Goal: Transaction & Acquisition: Purchase product/service

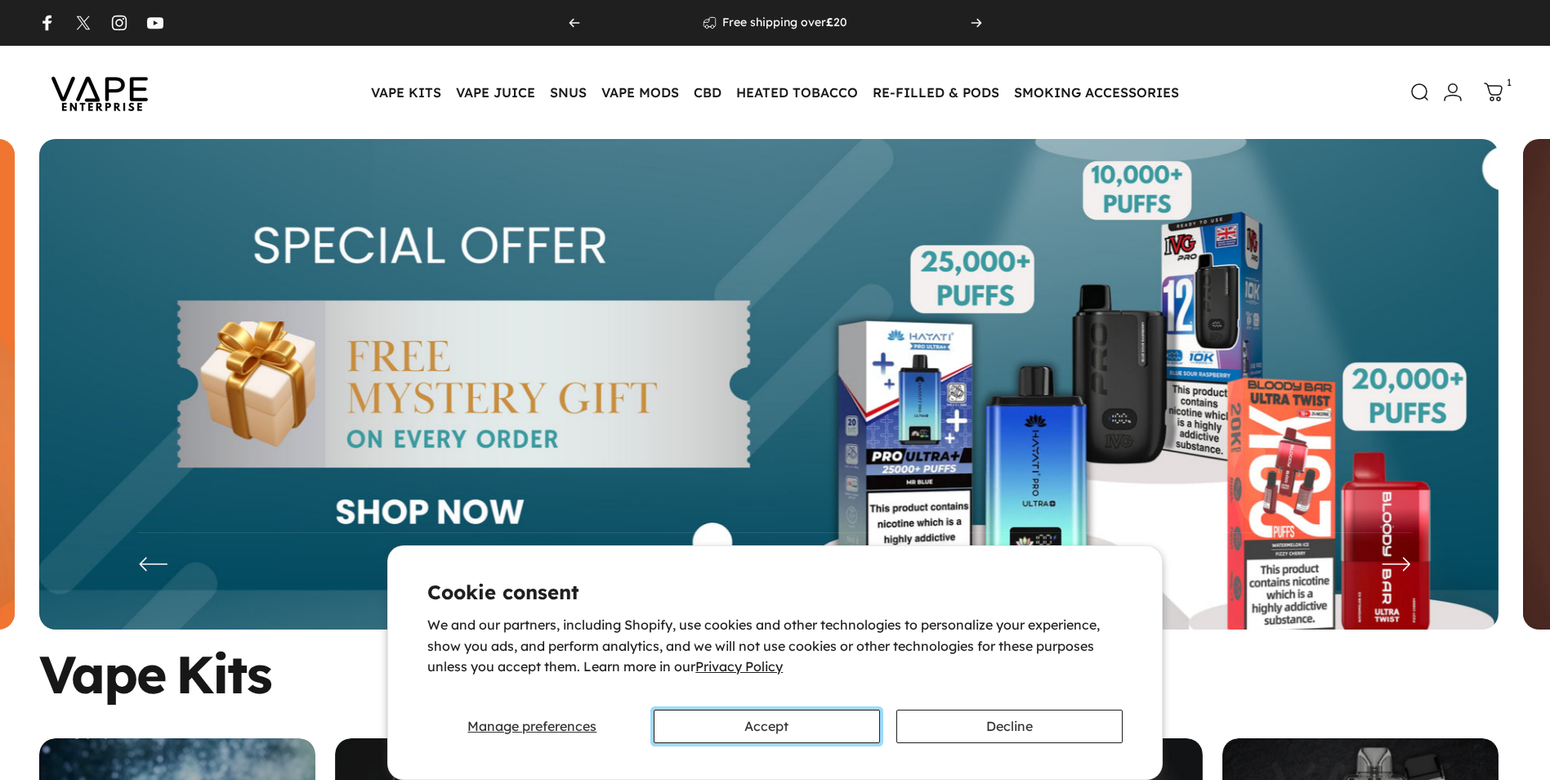
click at [832, 736] on button "Accept" at bounding box center [767, 726] width 226 height 34
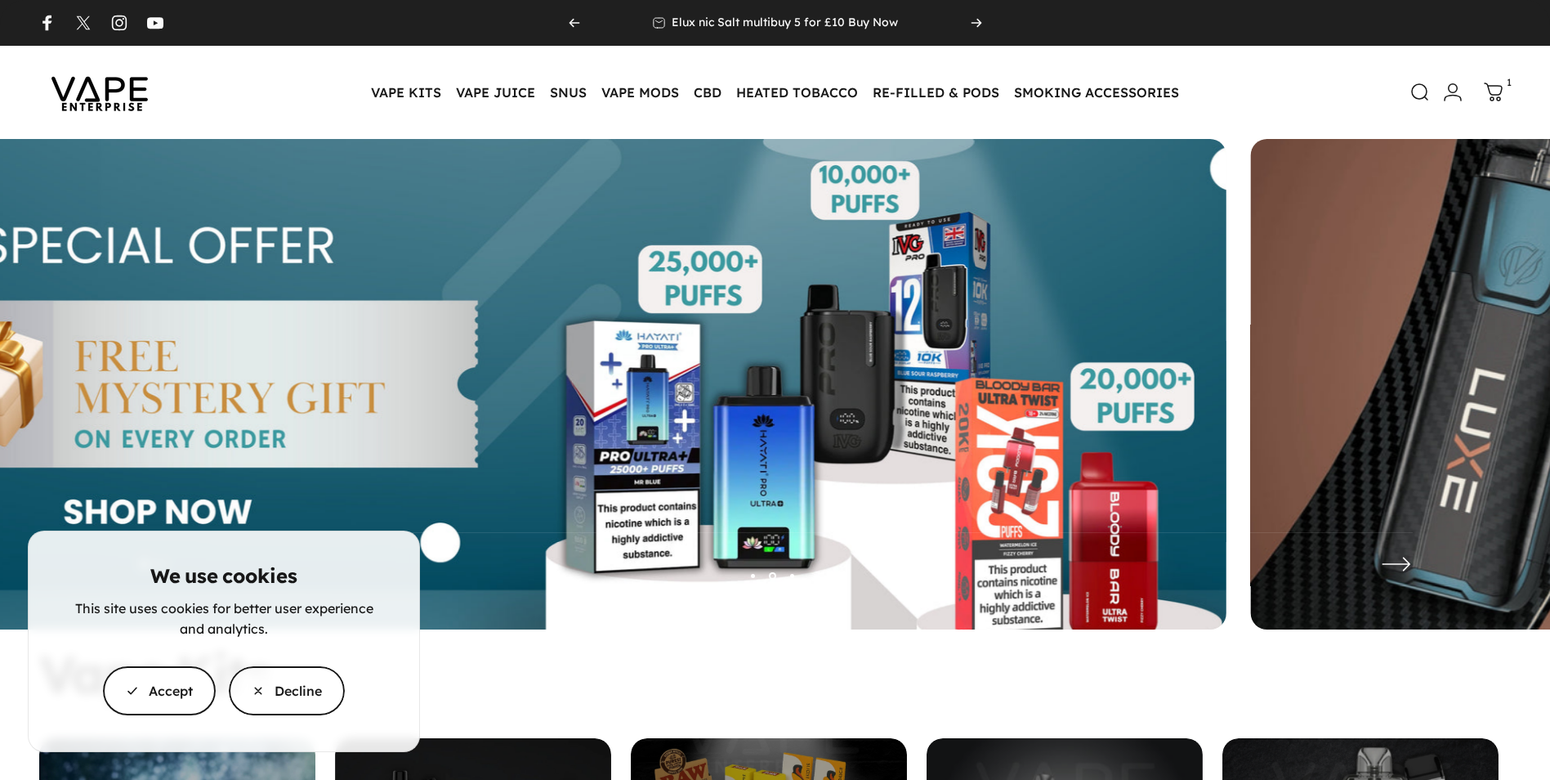
click at [197, 678] on button "Accept" at bounding box center [159, 690] width 113 height 49
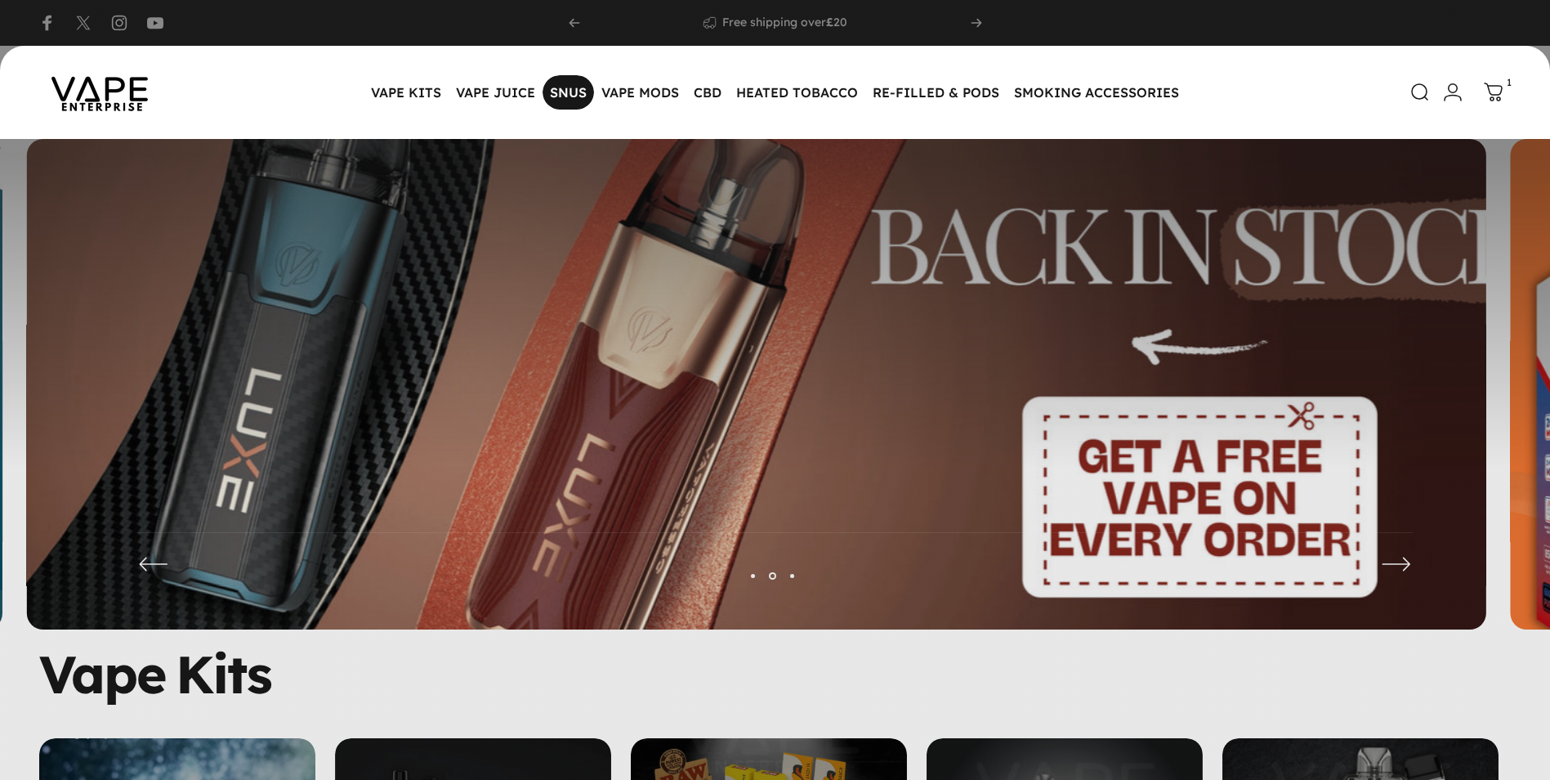
click at [574, 93] on magnet-element "SNUS SNUS" at bounding box center [568, 92] width 51 height 34
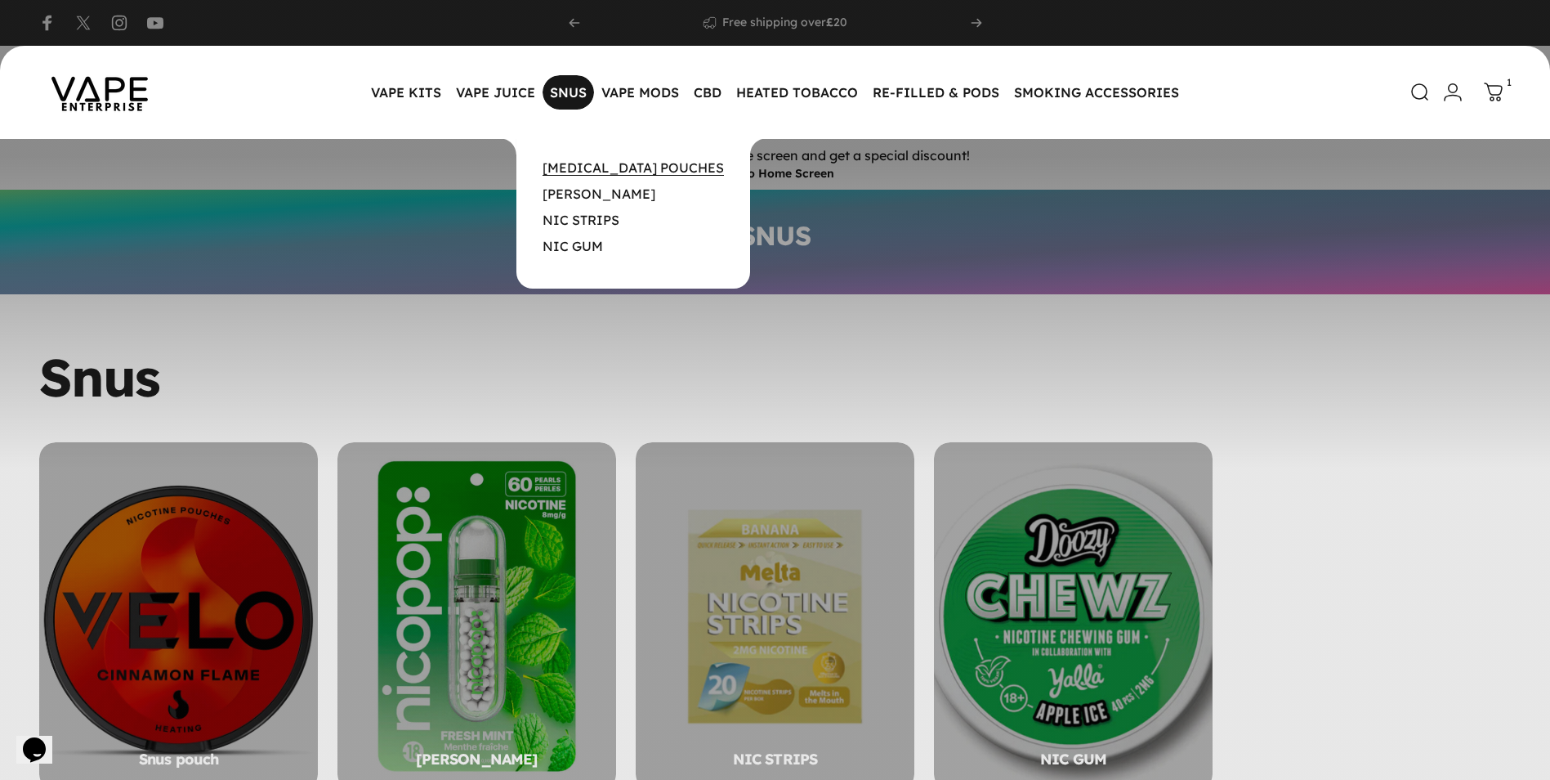
click at [580, 161] on link "[MEDICAL_DATA] POUCHES" at bounding box center [633, 167] width 181 height 16
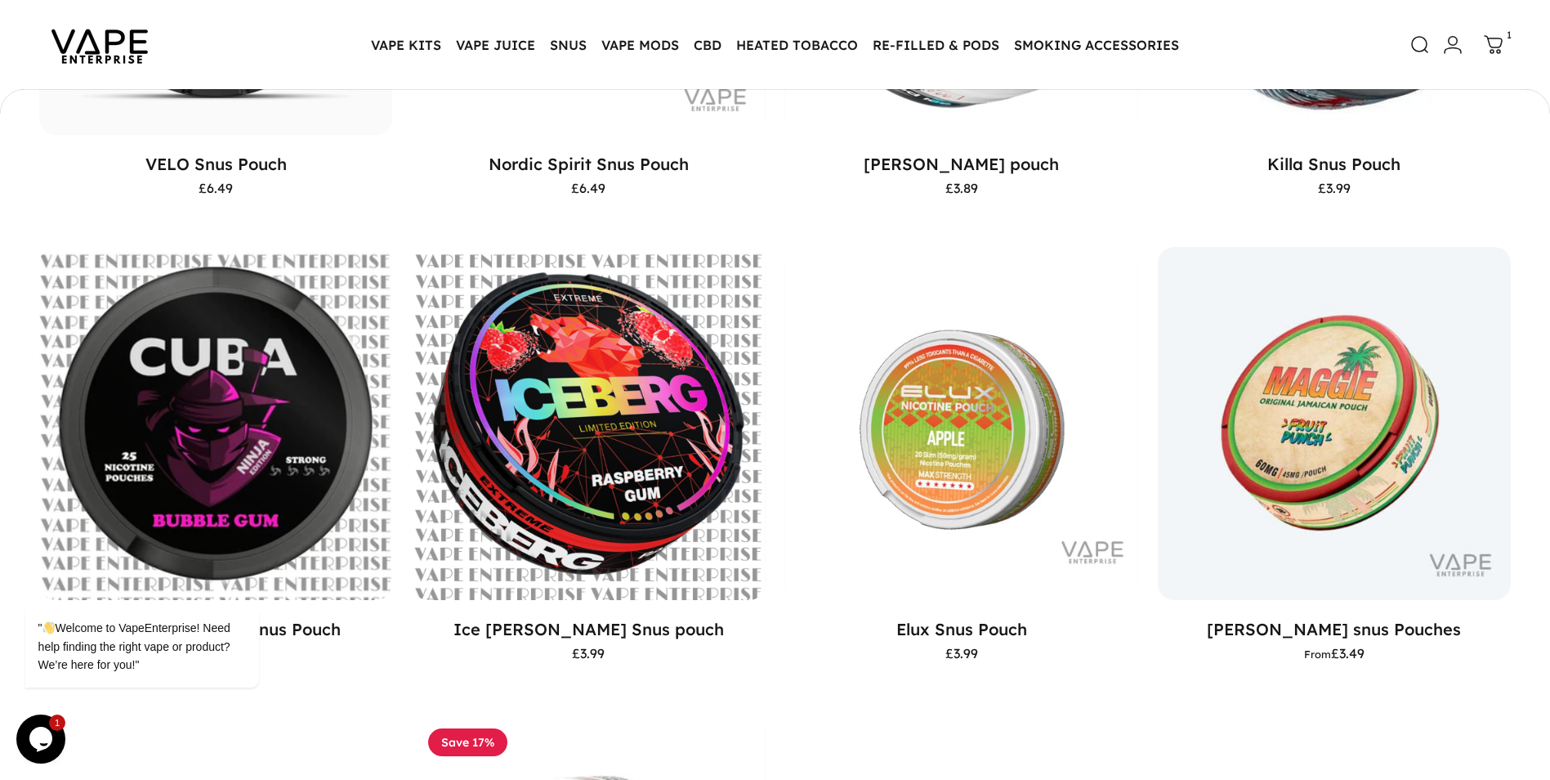
scroll to position [650, 0]
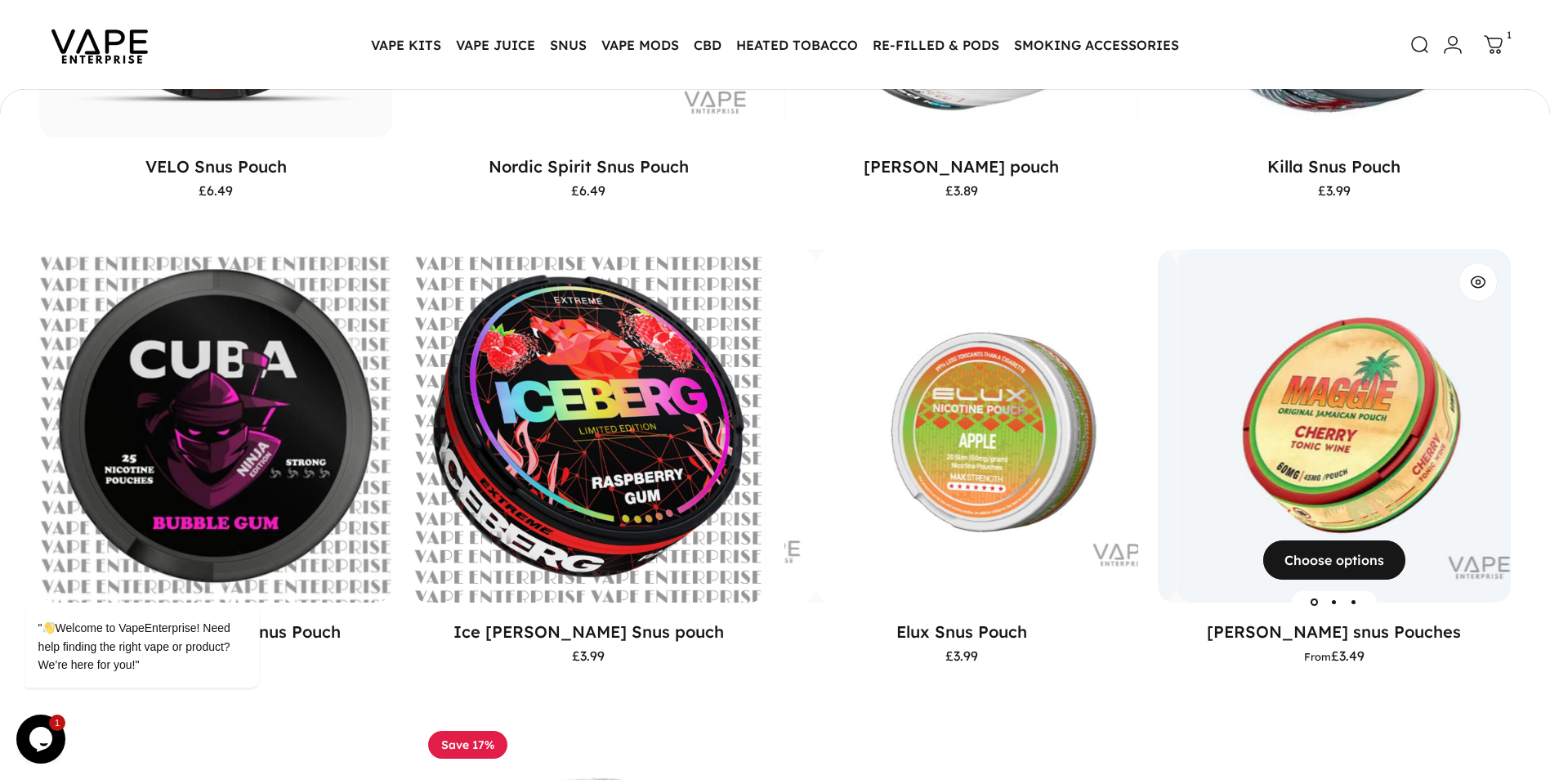
click at [1267, 392] on img "Maggie snus Pouches" at bounding box center [1353, 425] width 353 height 353
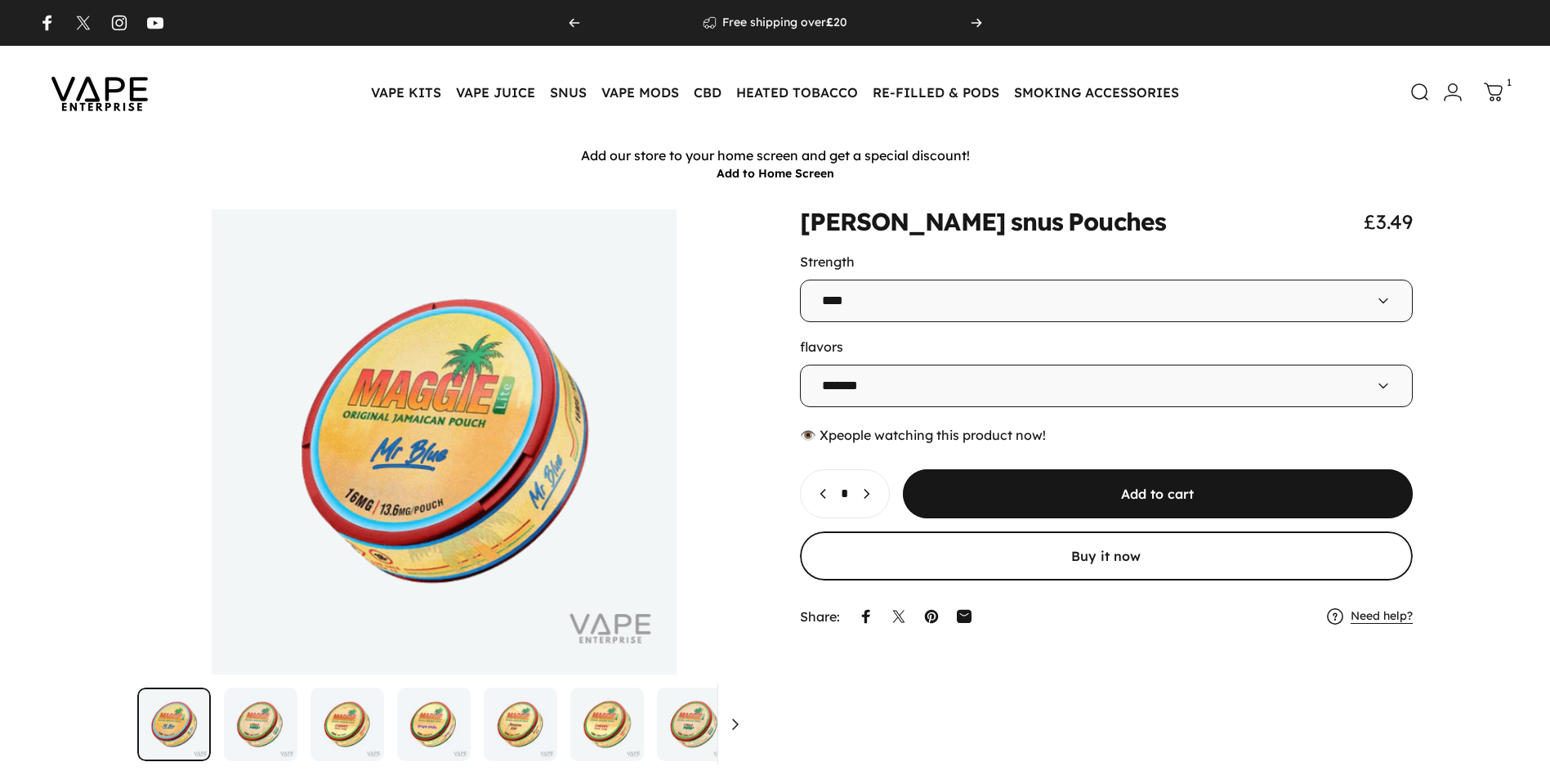
click at [905, 262] on div "Strength" at bounding box center [1107, 261] width 614 height 16
click at [905, 284] on select "**** ****" at bounding box center [1107, 300] width 614 height 42
click at [899, 305] on select "**** ****" at bounding box center [1107, 300] width 614 height 42
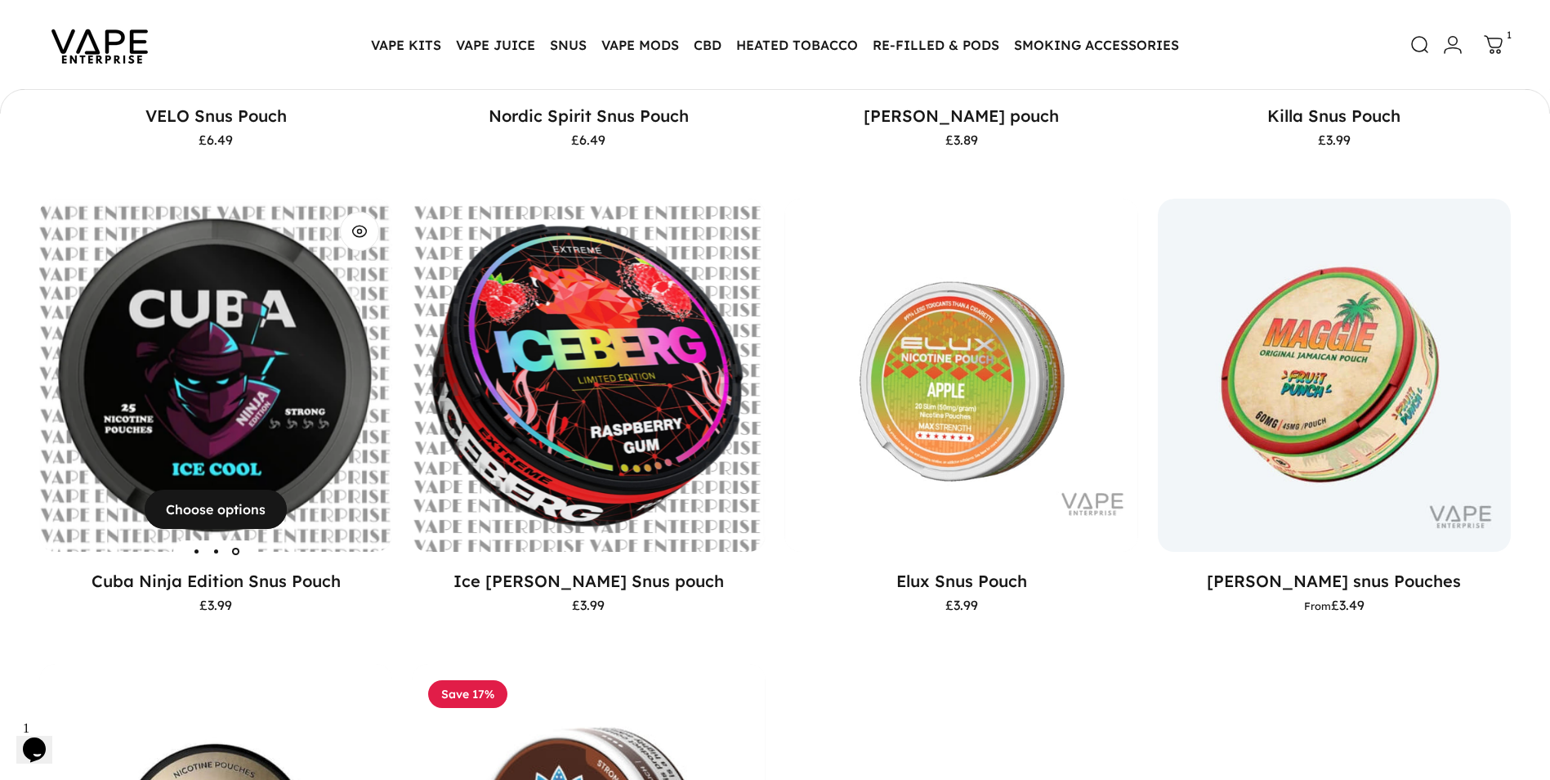
click at [329, 380] on img "Cuba Ninja Edition Snus Pouch" at bounding box center [214, 375] width 353 height 353
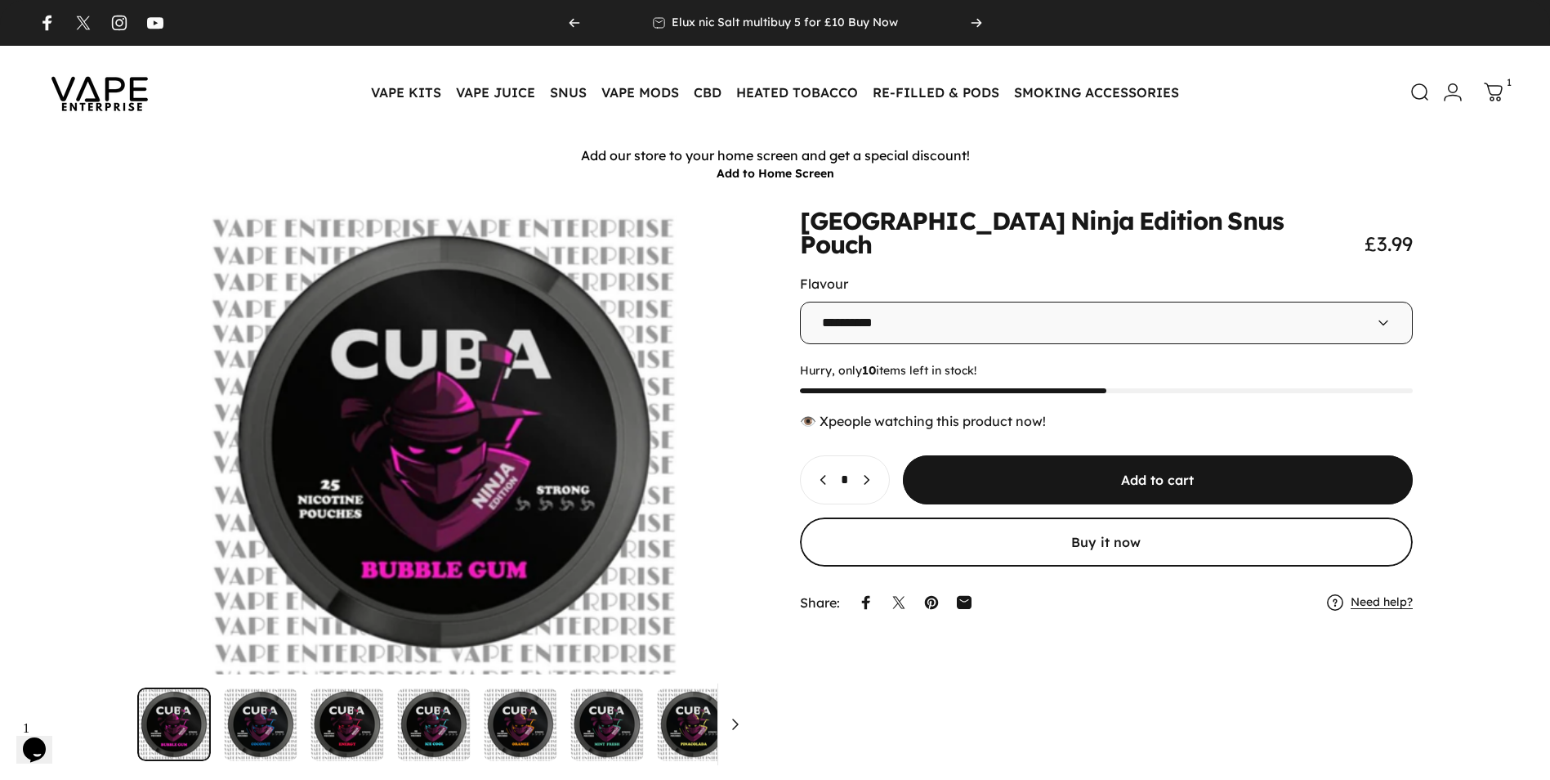
click at [949, 302] on select "**********" at bounding box center [1107, 323] width 614 height 42
click at [800, 302] on select "**********" at bounding box center [1107, 323] width 614 height 42
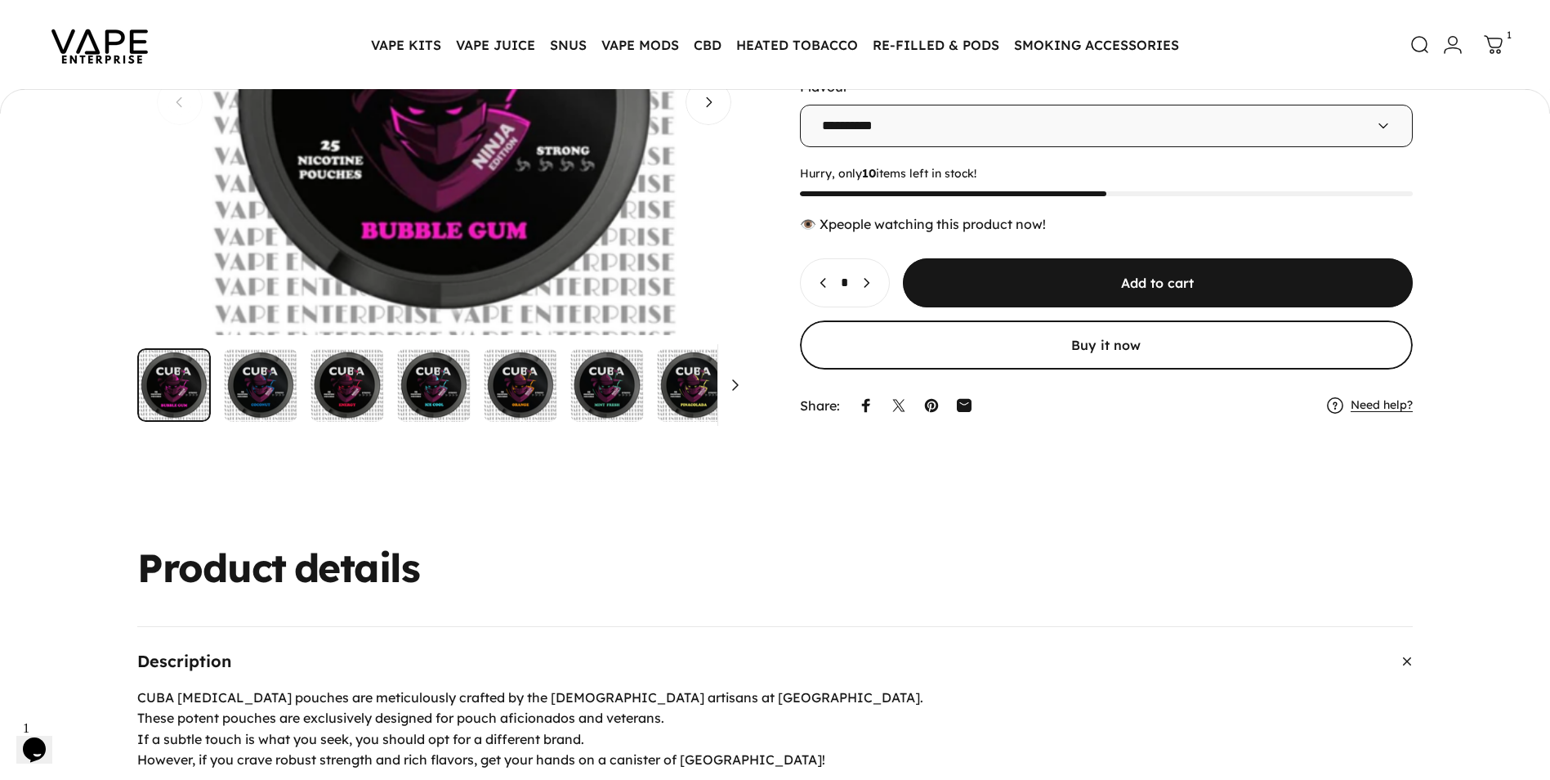
scroll to position [569, 0]
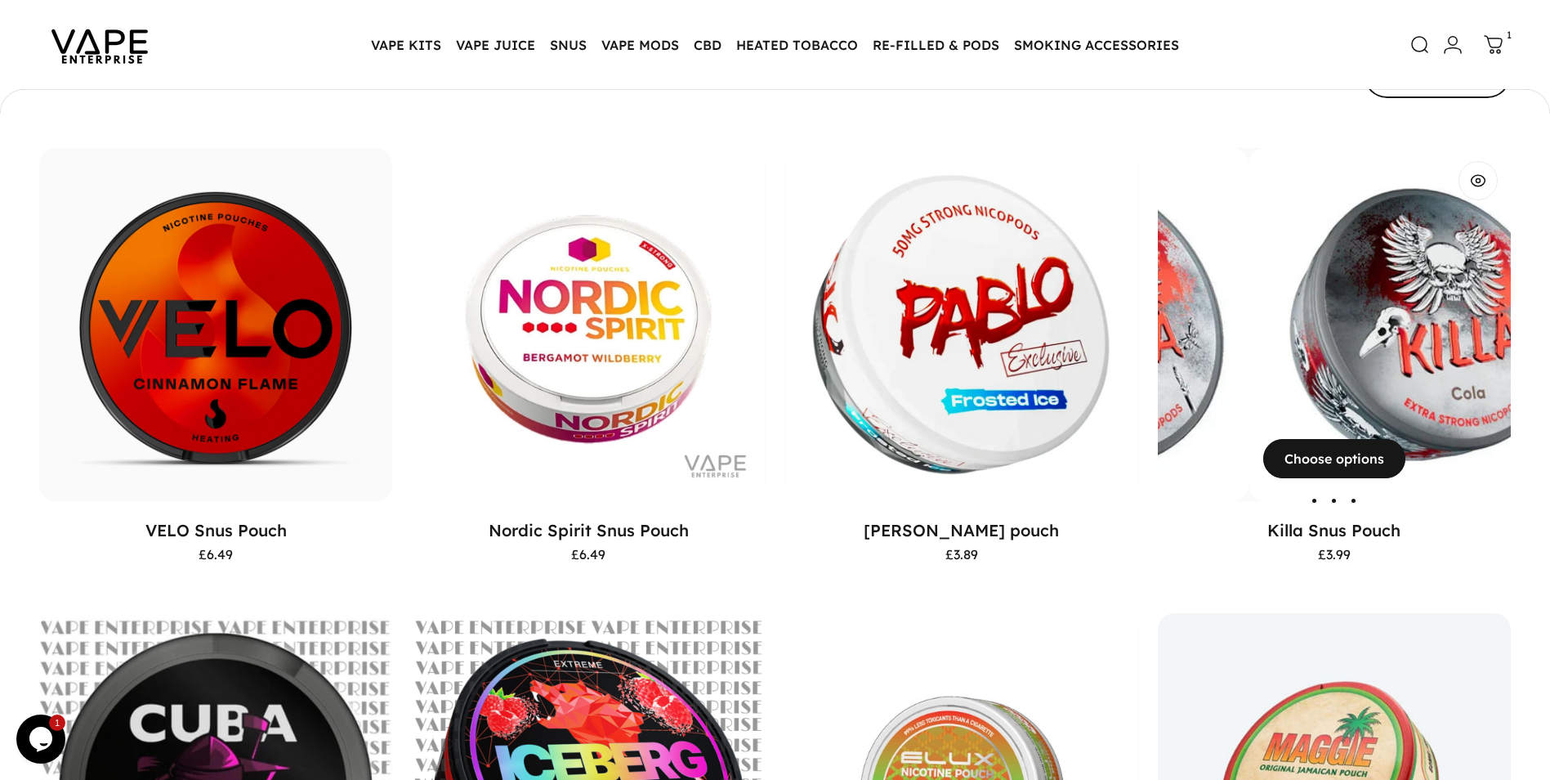
scroll to position [284, 0]
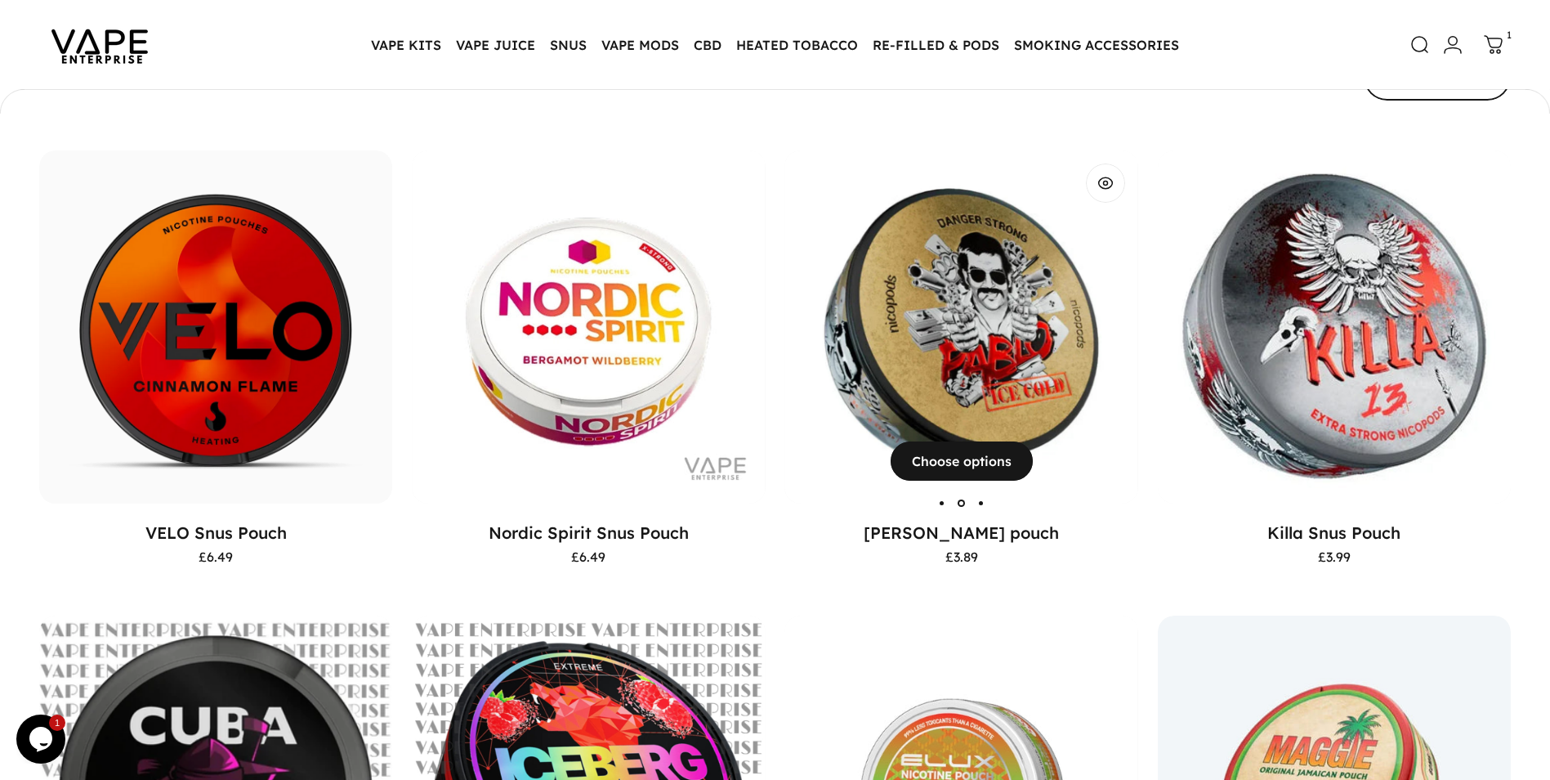
click at [927, 372] on img "Pablo Snus pouch" at bounding box center [961, 326] width 353 height 353
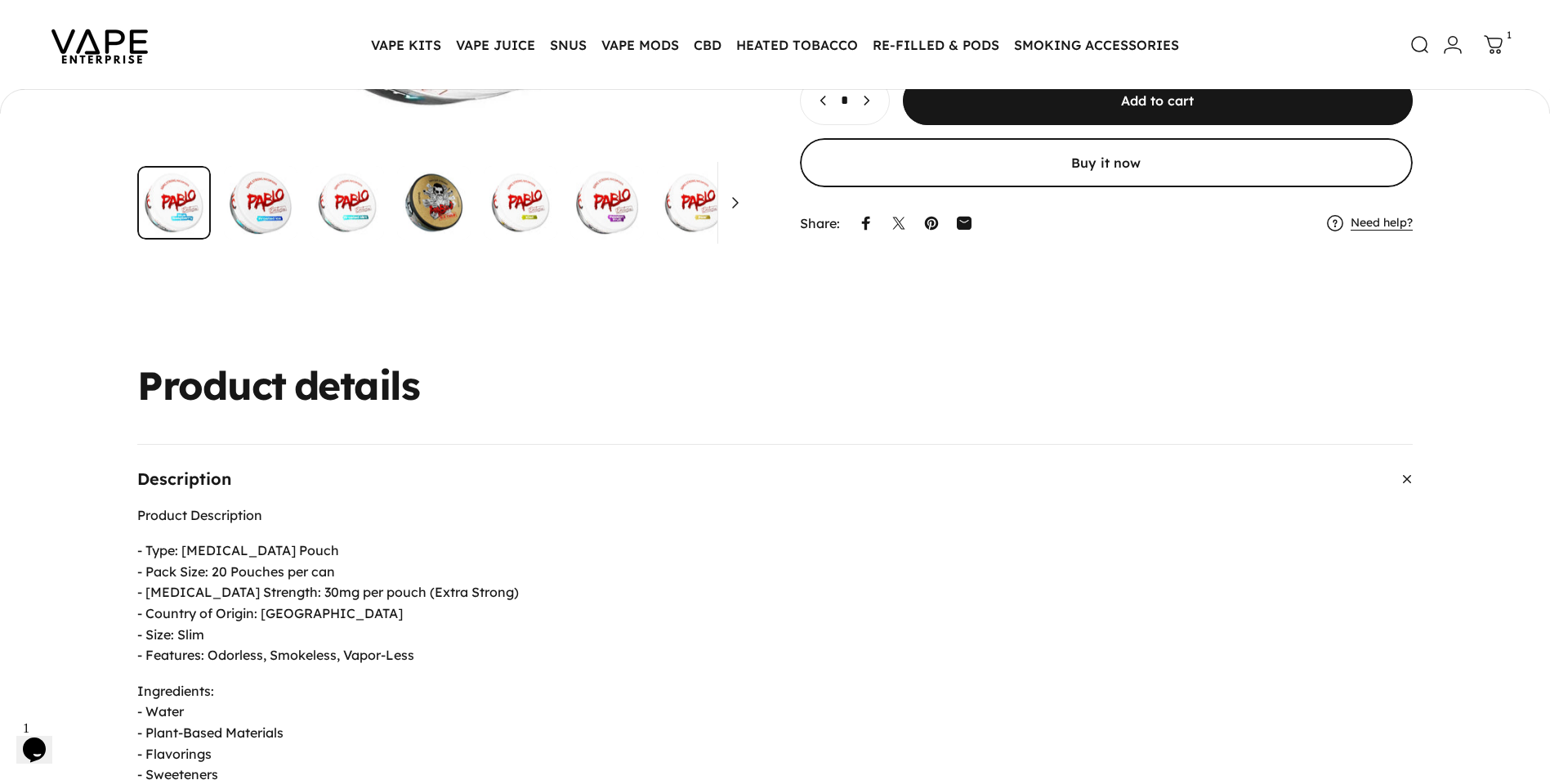
scroll to position [568, 0]
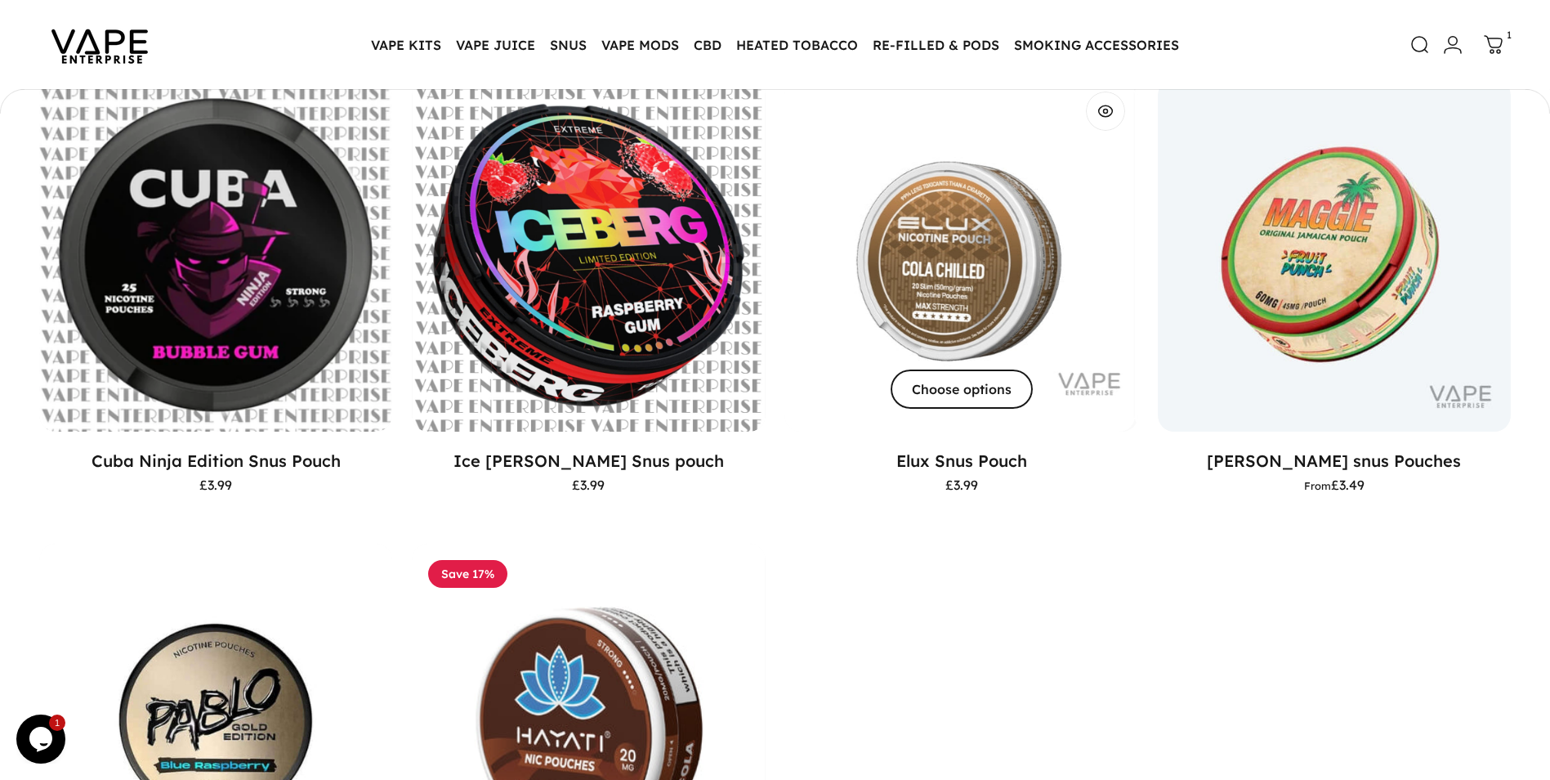
click at [961, 375] on button "Choose options" at bounding box center [962, 388] width 142 height 39
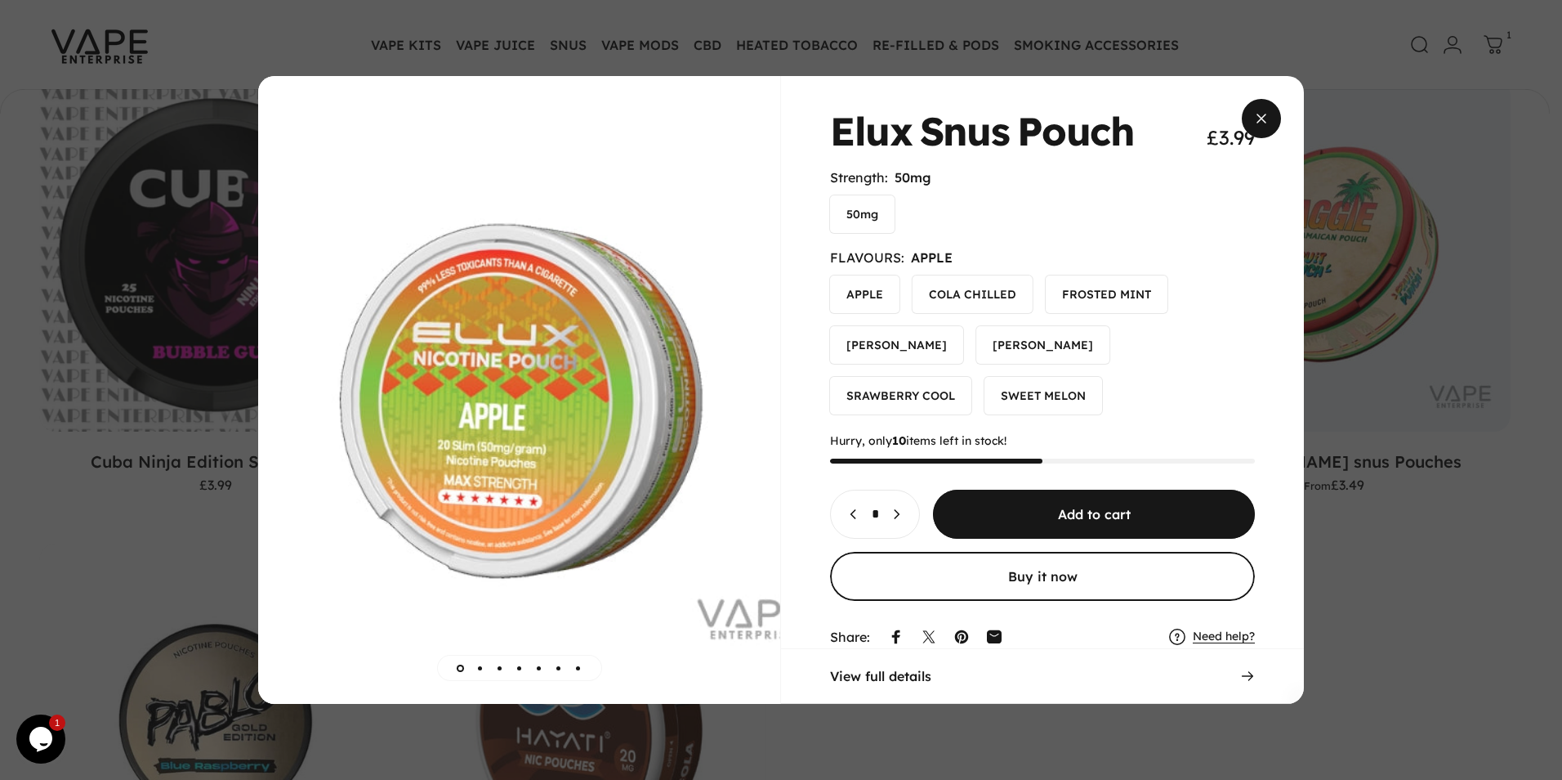
click at [1256, 121] on span "Close" at bounding box center [1261, 118] width 59 height 78
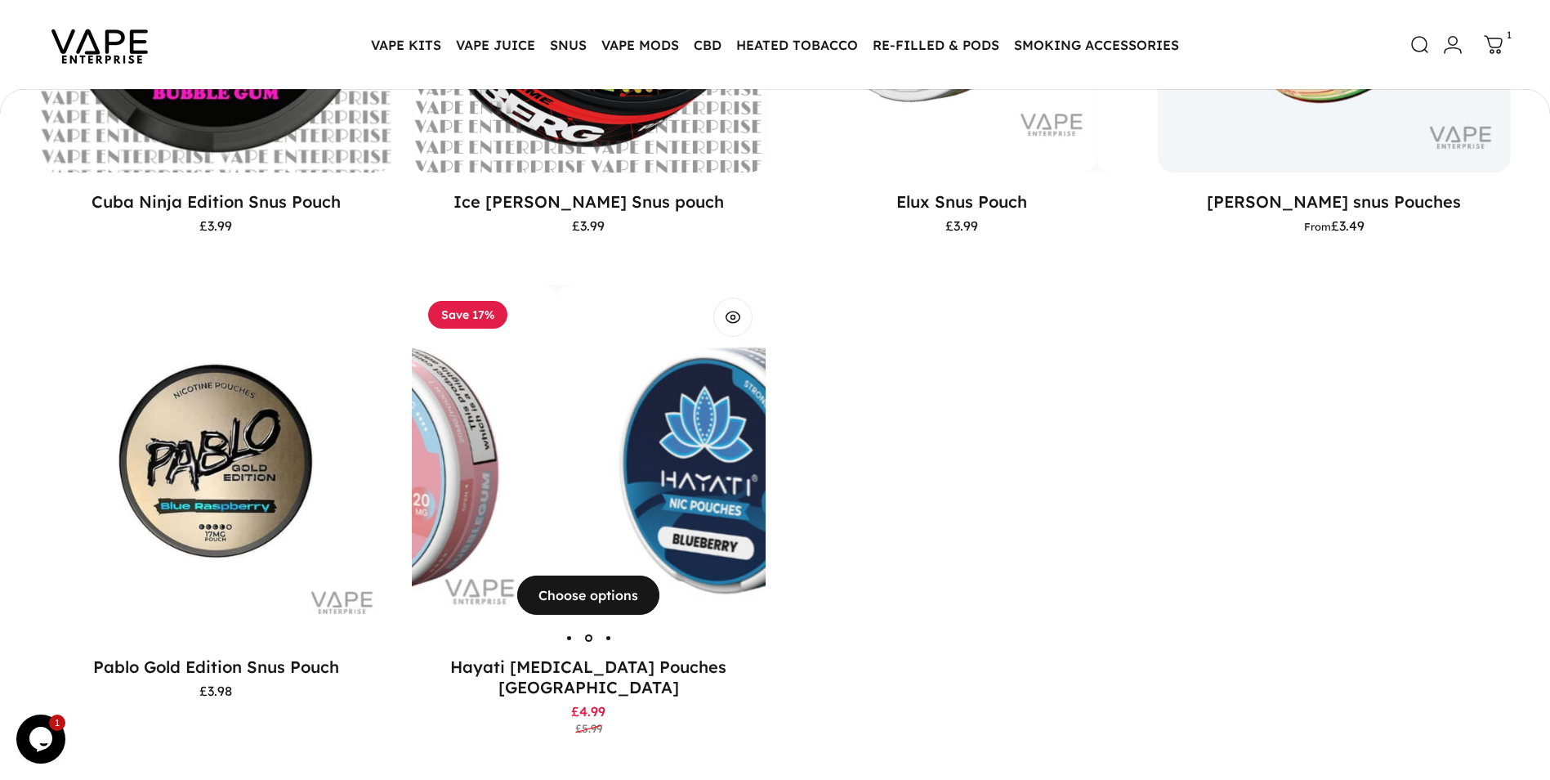
scroll to position [1229, 0]
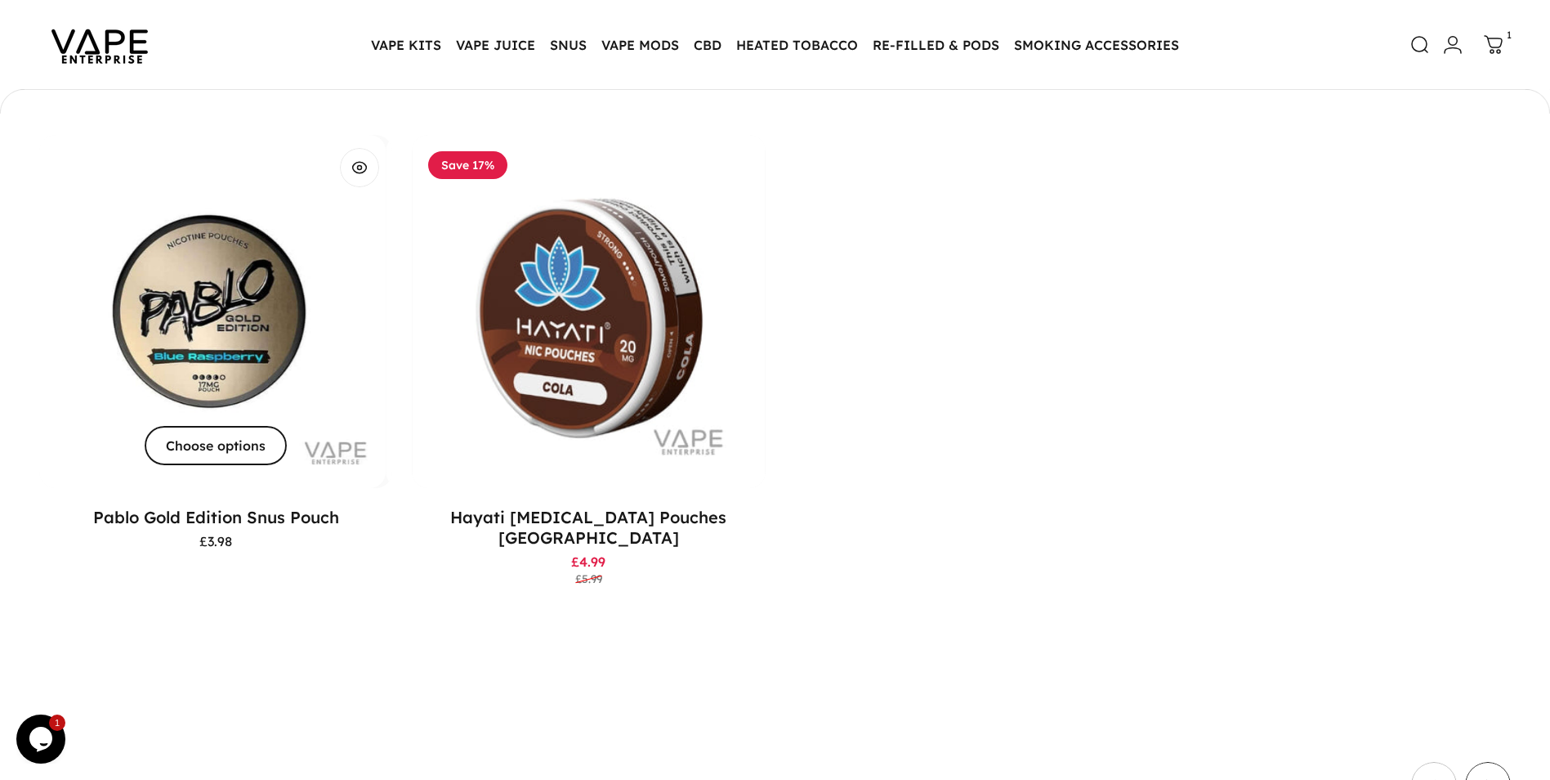
click at [232, 457] on span "Choose options" at bounding box center [215, 445] width 213 height 78
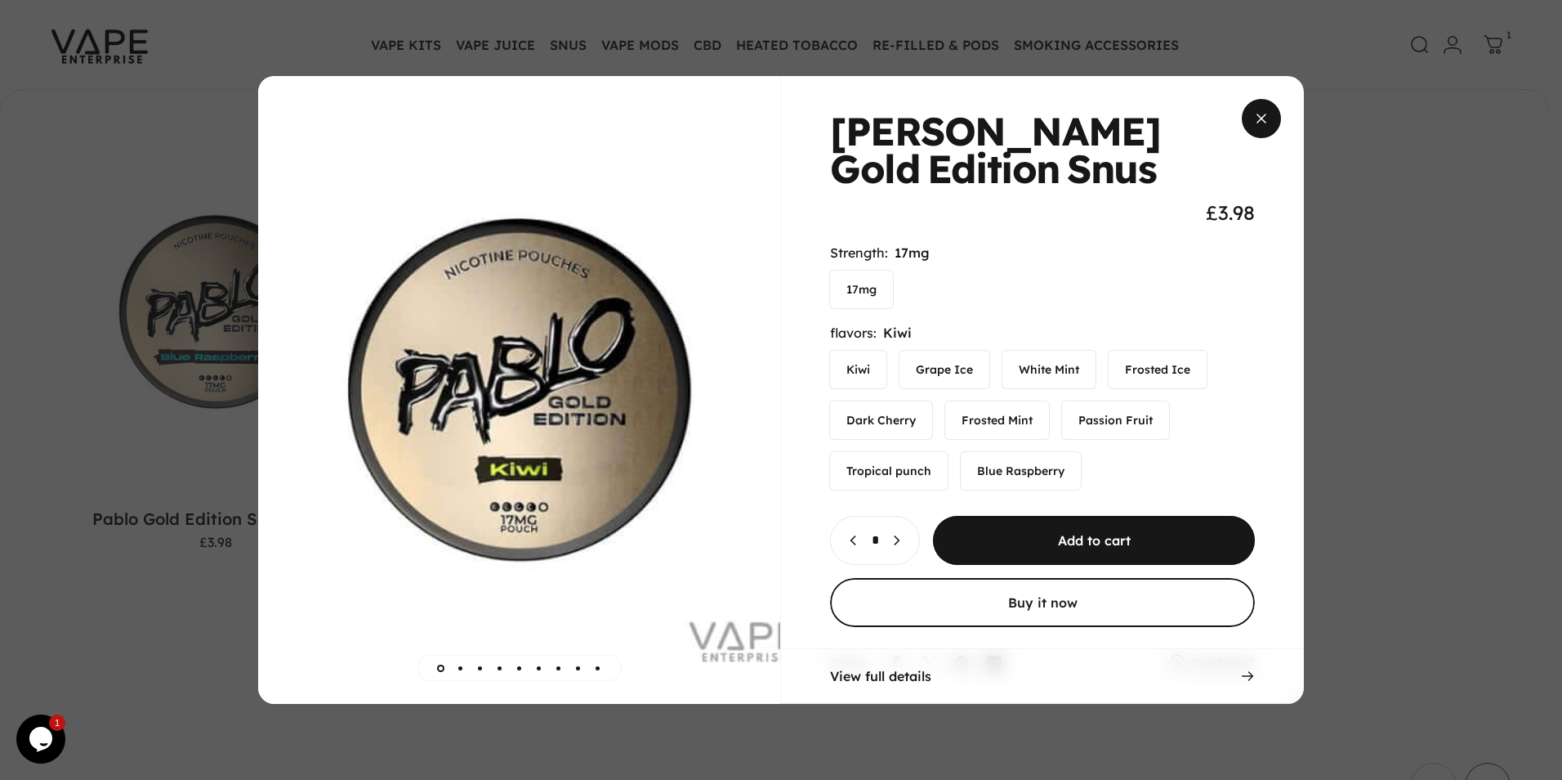
click at [1268, 118] on span "Close" at bounding box center [1261, 118] width 59 height 78
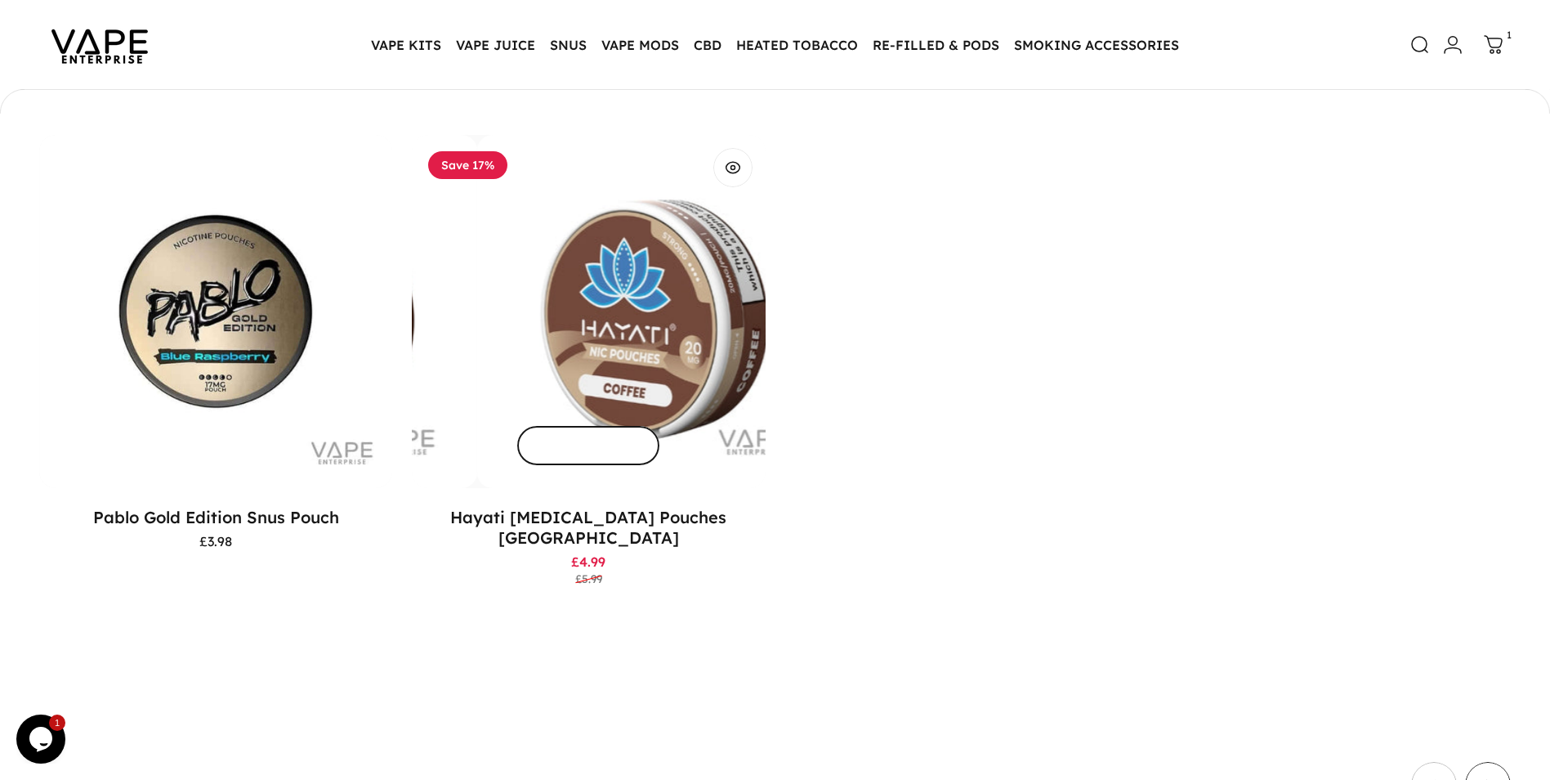
click at [595, 436] on button "Choose options" at bounding box center [588, 445] width 142 height 39
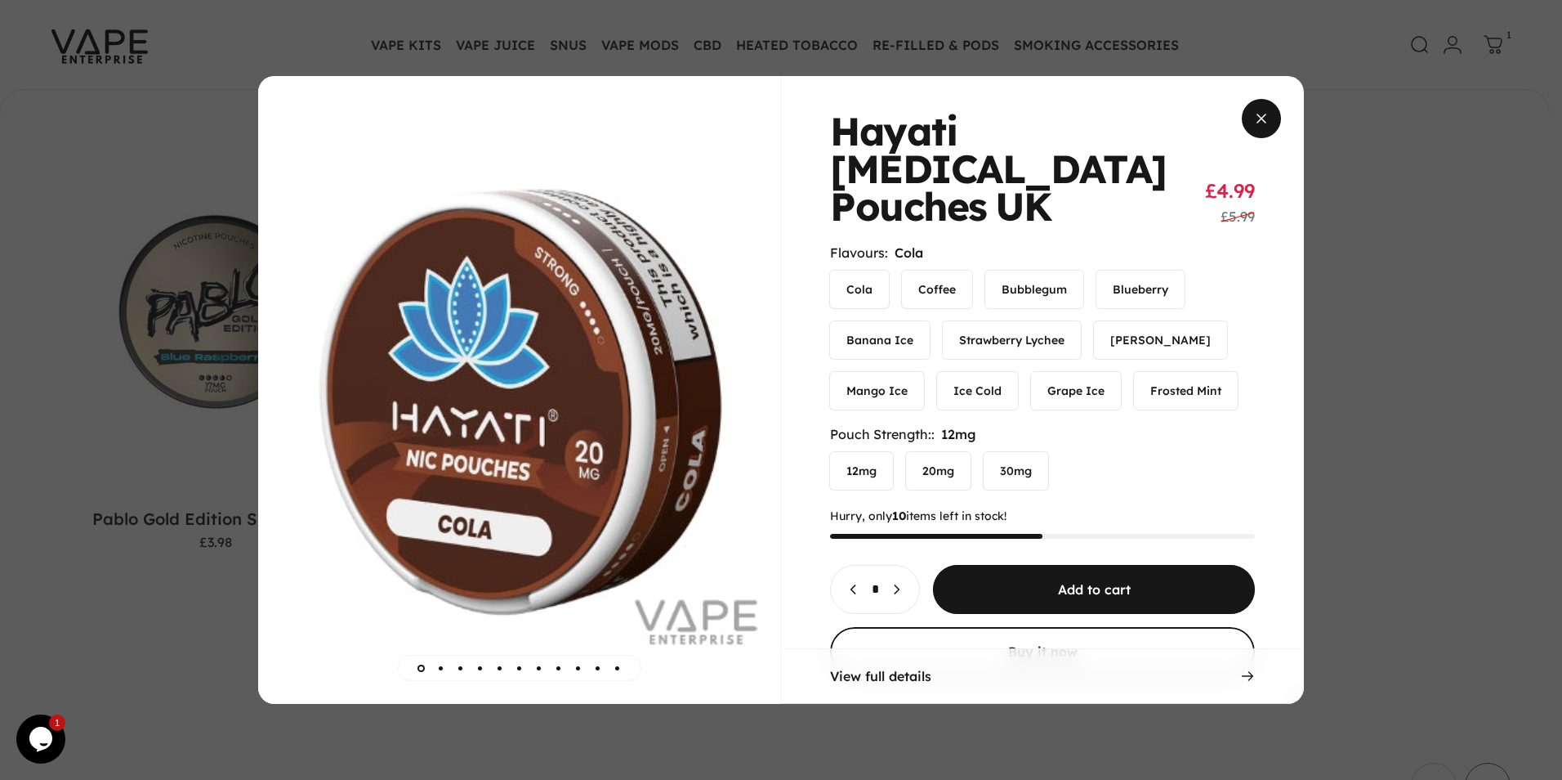
click at [1271, 121] on span "Close" at bounding box center [1261, 118] width 59 height 78
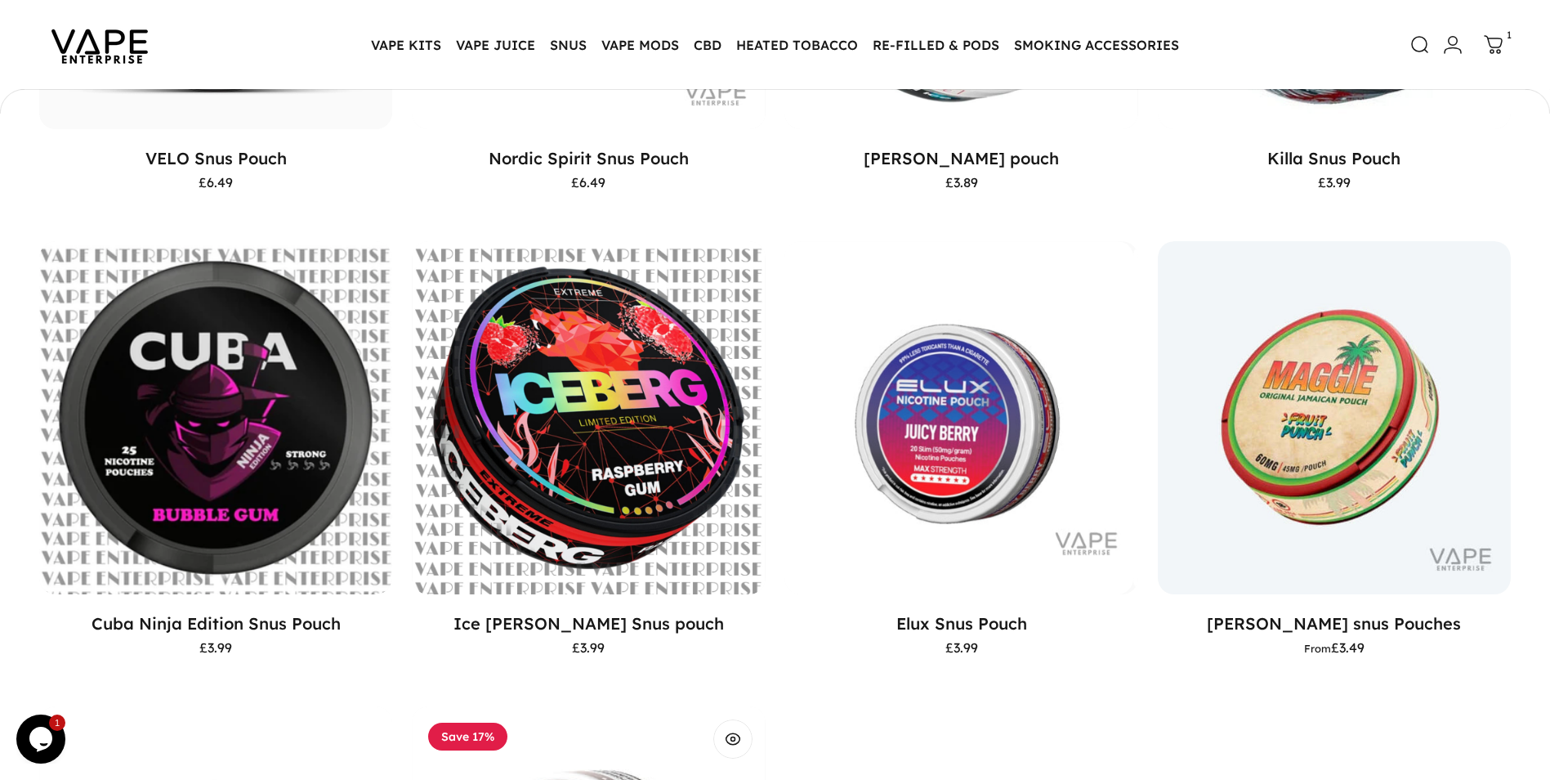
scroll to position [657, 0]
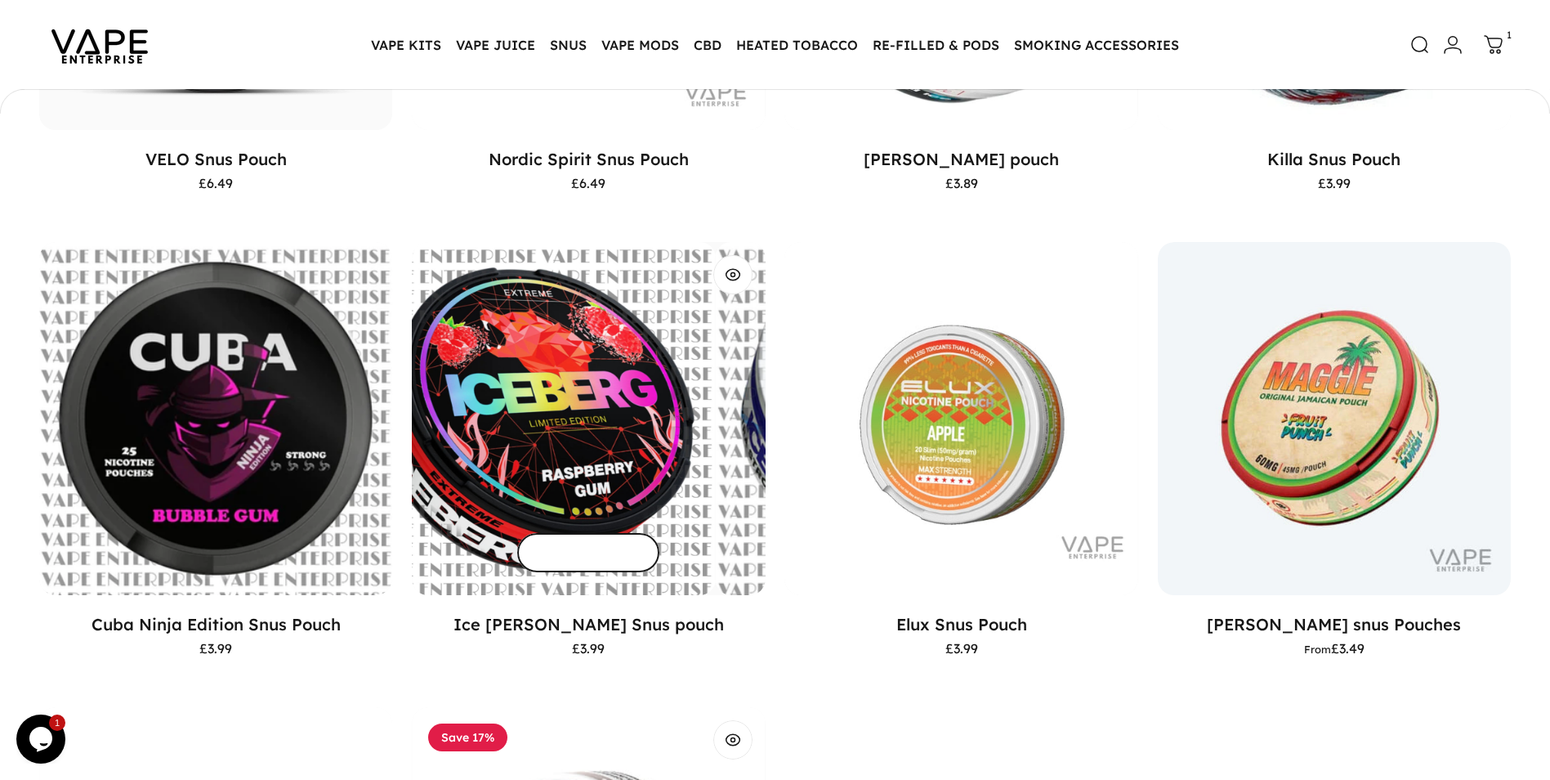
click at [578, 556] on span "Choose options" at bounding box center [588, 552] width 213 height 78
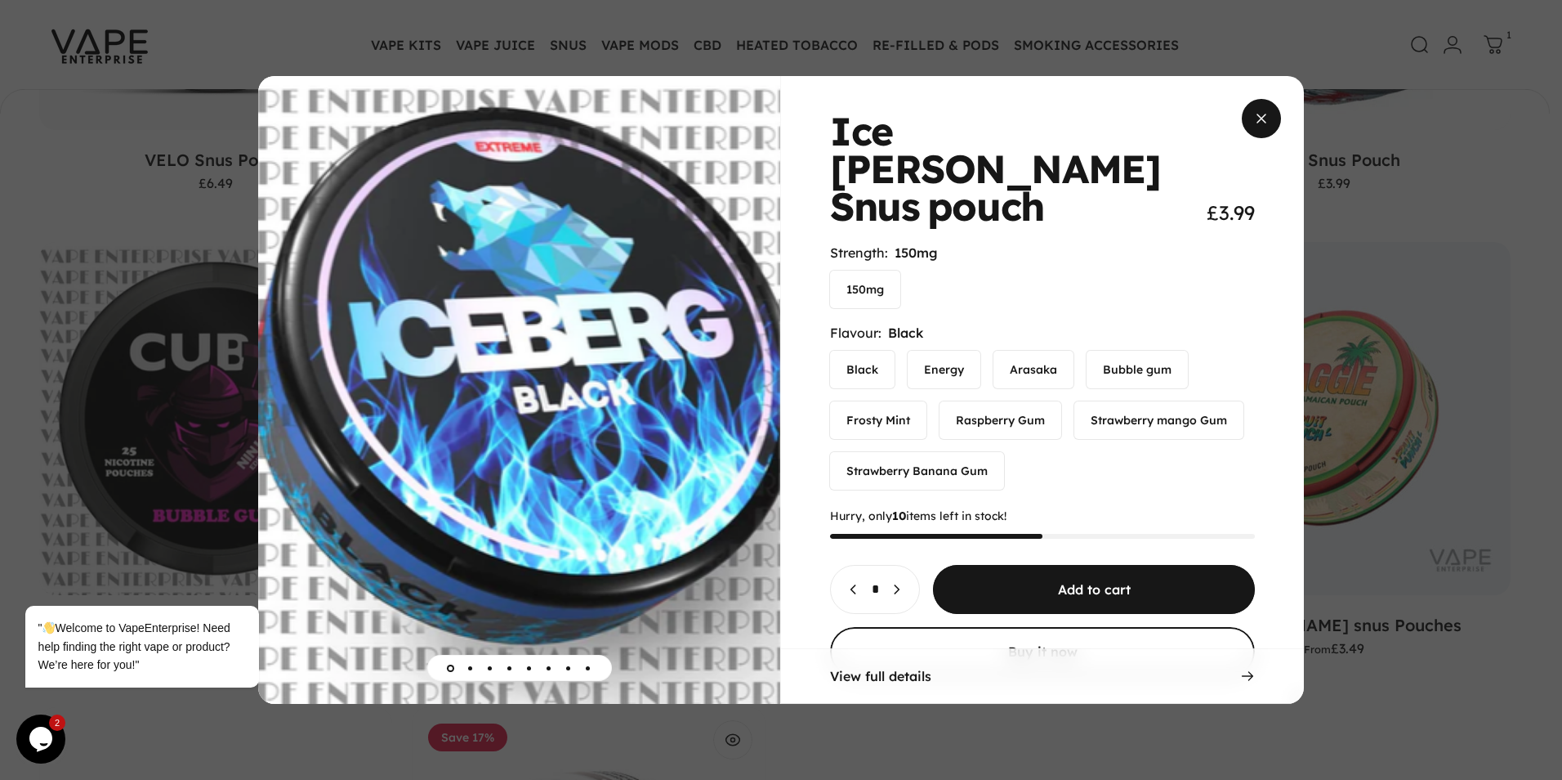
click at [1270, 117] on span "Close" at bounding box center [1261, 118] width 59 height 78
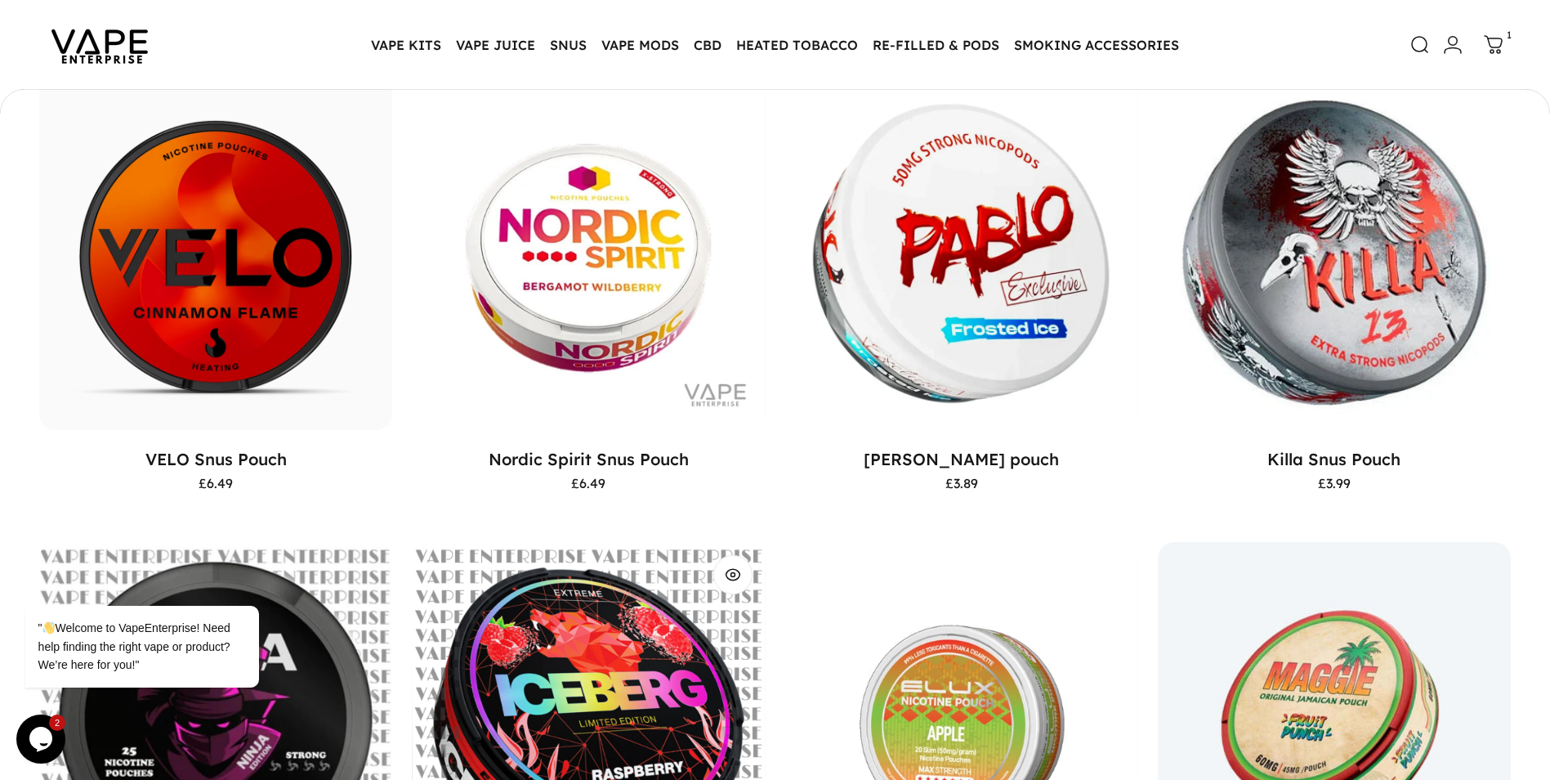
scroll to position [358, 0]
